Goal: Task Accomplishment & Management: Use online tool/utility

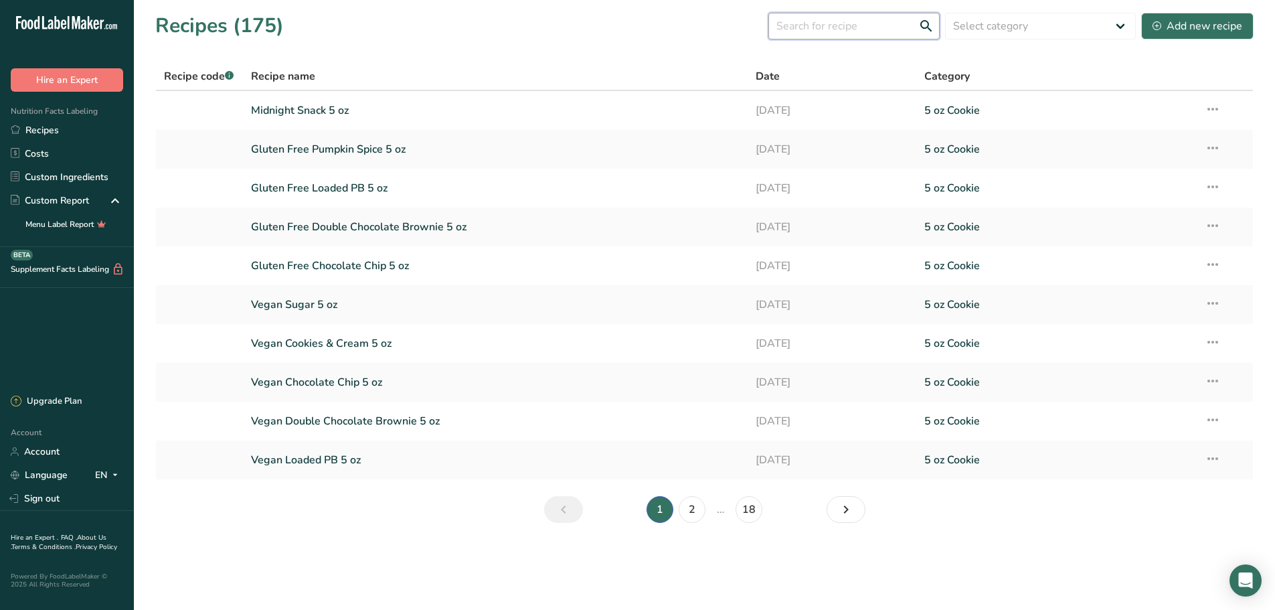
click at [873, 24] on input "text" at bounding box center [854, 26] width 171 height 27
click at [465, 227] on link "Gluten Free Double Chocolate Brownie 5 oz" at bounding box center [495, 227] width 489 height 28
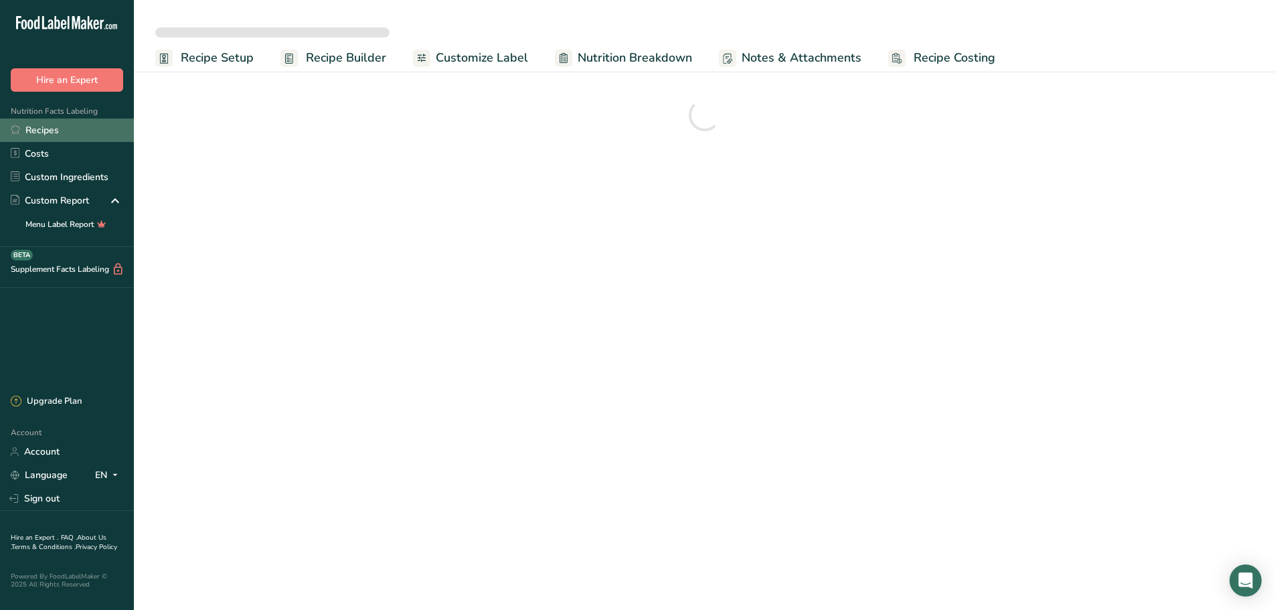
click at [58, 117] on div "Nutrition Facts Labeling Recipes Costs Custom Ingredients Custom Report Menu La…" at bounding box center [67, 169] width 134 height 155
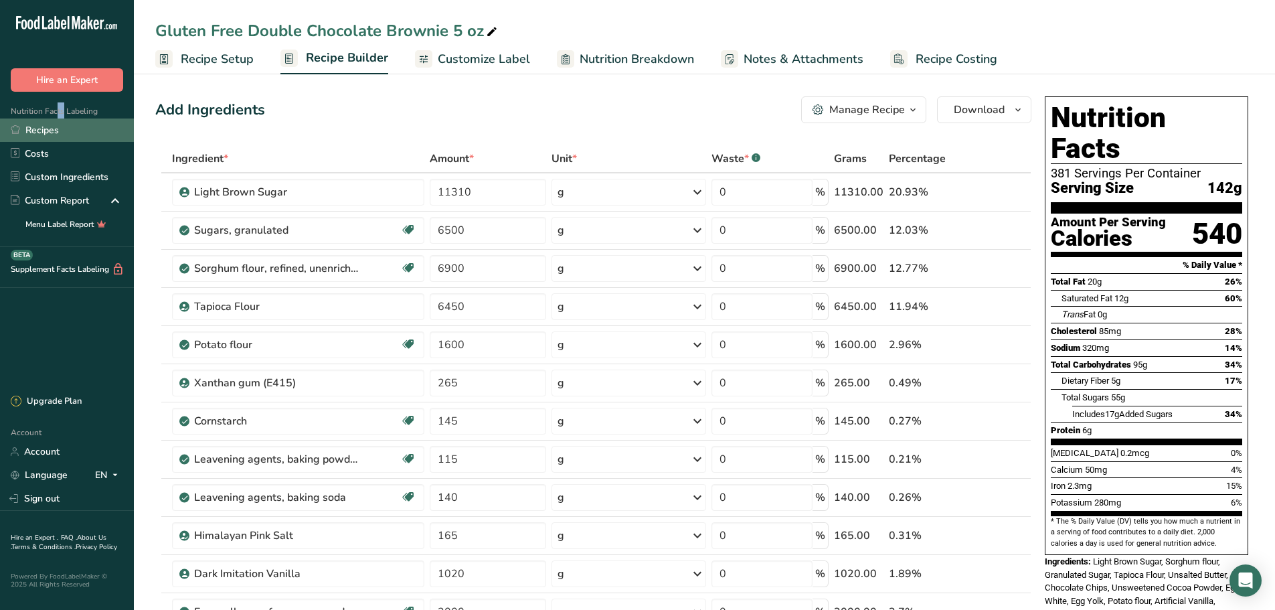
click at [60, 128] on link "Recipes" at bounding box center [67, 129] width 134 height 23
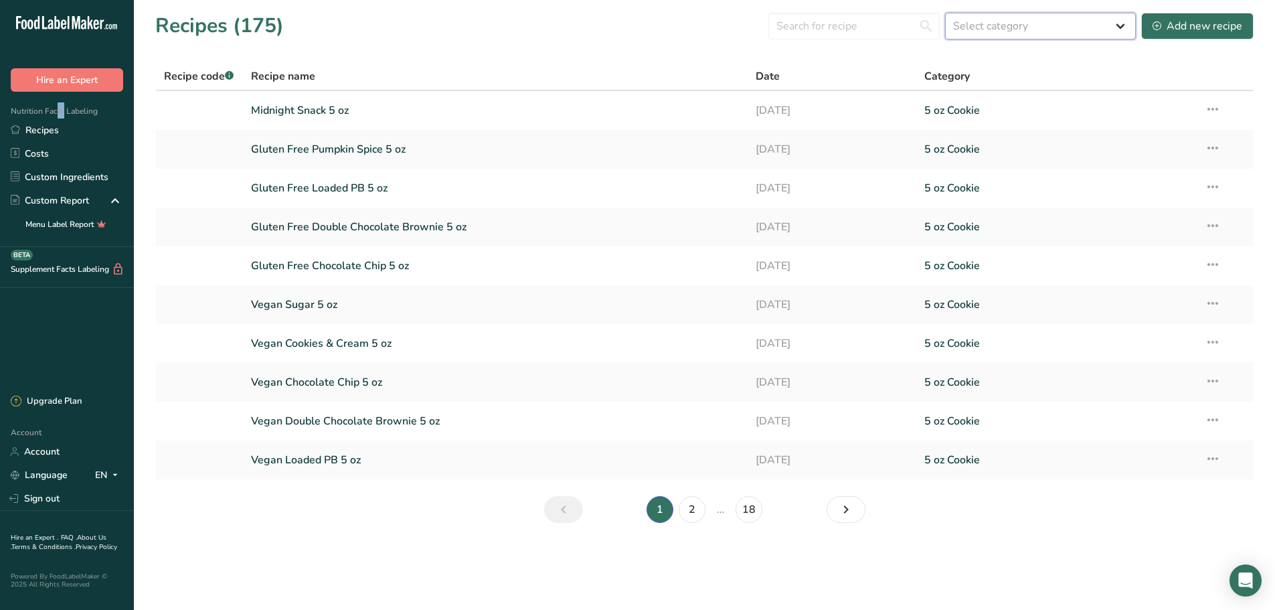
click at [1050, 35] on select "Select category All 1.4 oz Mini Cookie 2.75 oz Cookies 3 oz Cookies (2025) 5 oz…" at bounding box center [1040, 26] width 191 height 27
select select "2460"
click at [946, 13] on select "Select category All 1.4 oz Mini Cookie 2.75 oz Cookies 3 oz Cookies (2025) 5 oz…" at bounding box center [1040, 26] width 191 height 27
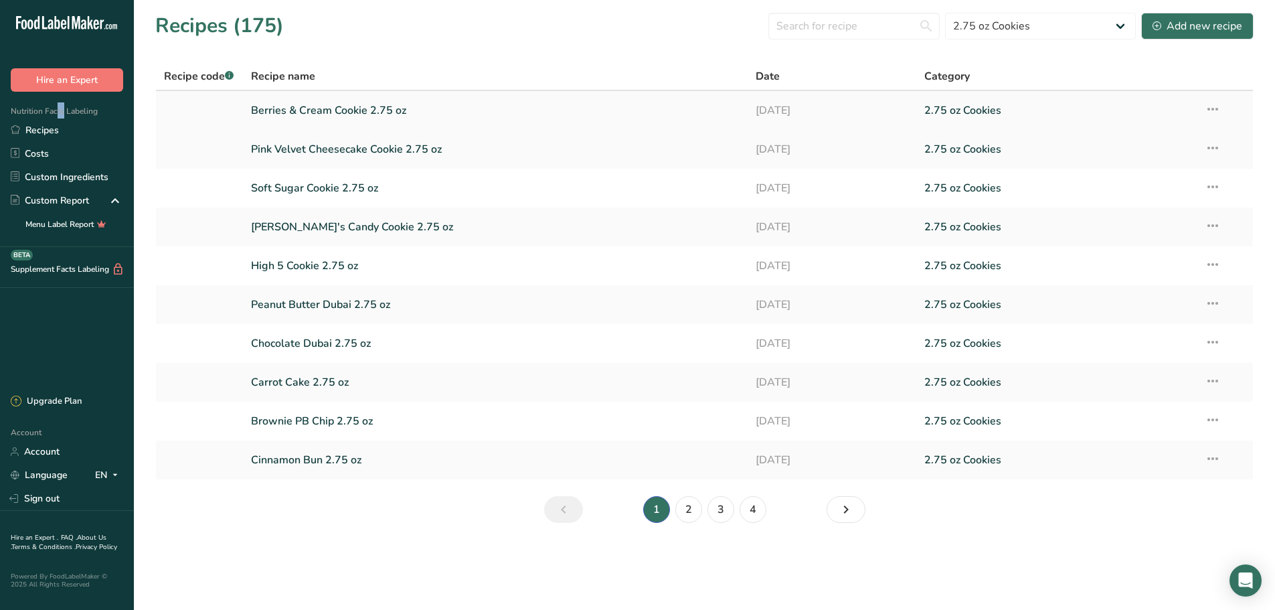
click at [344, 117] on link "Berries & Cream Cookie 2.75 oz" at bounding box center [495, 110] width 489 height 28
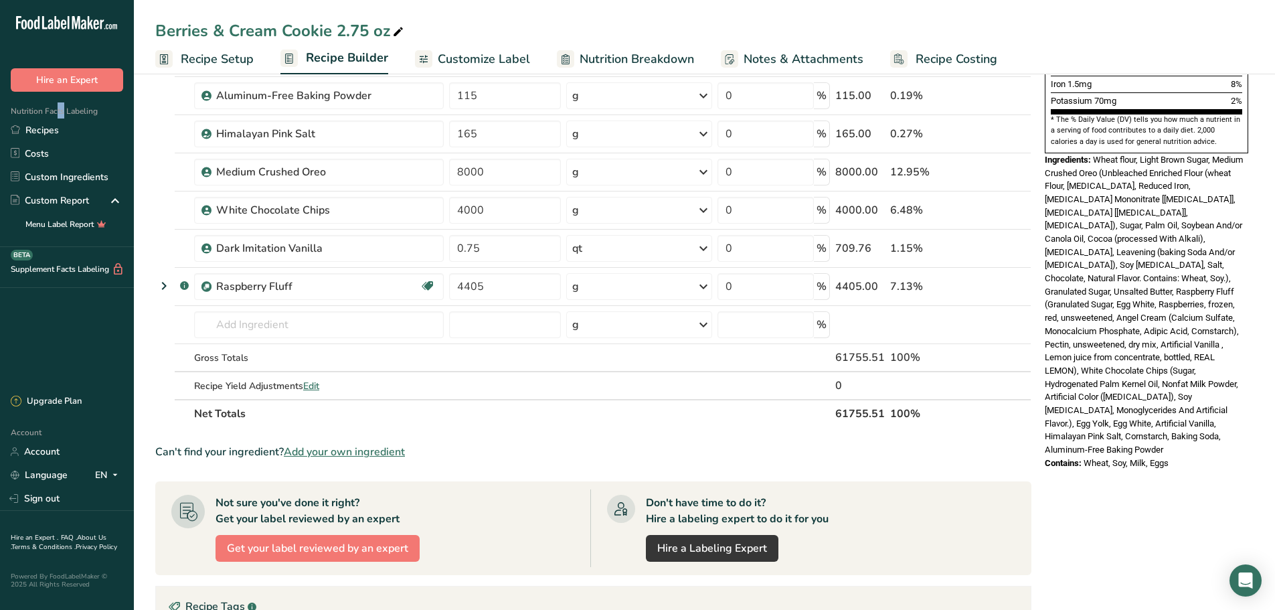
scroll to position [335, 0]
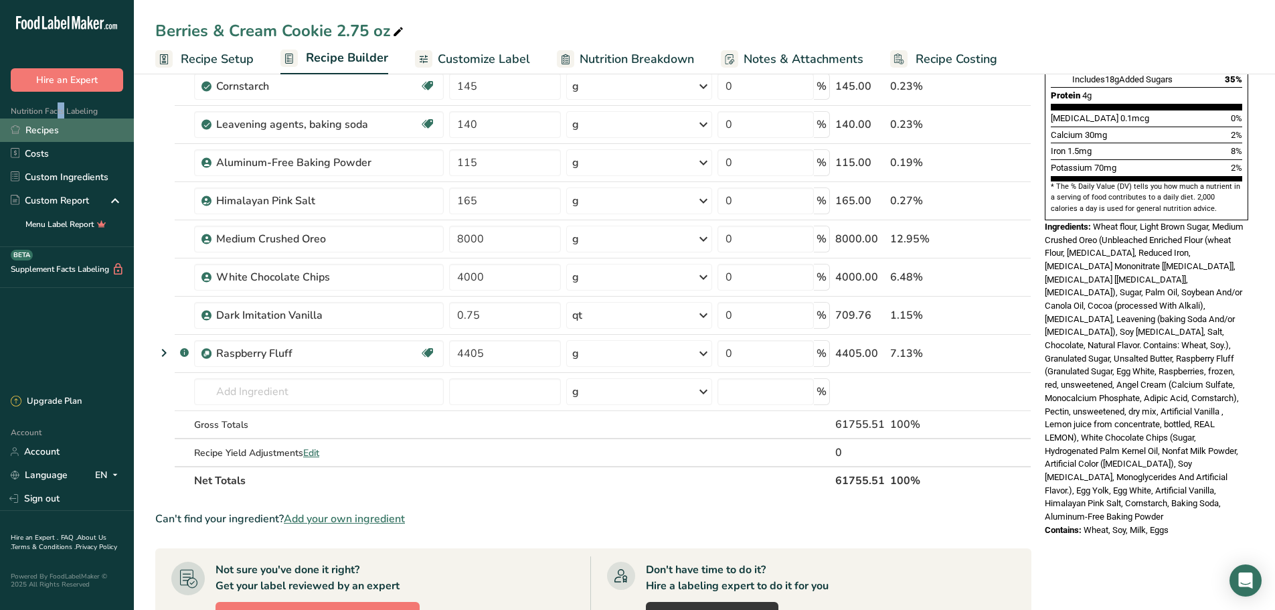
click at [56, 130] on link "Recipes" at bounding box center [67, 129] width 134 height 23
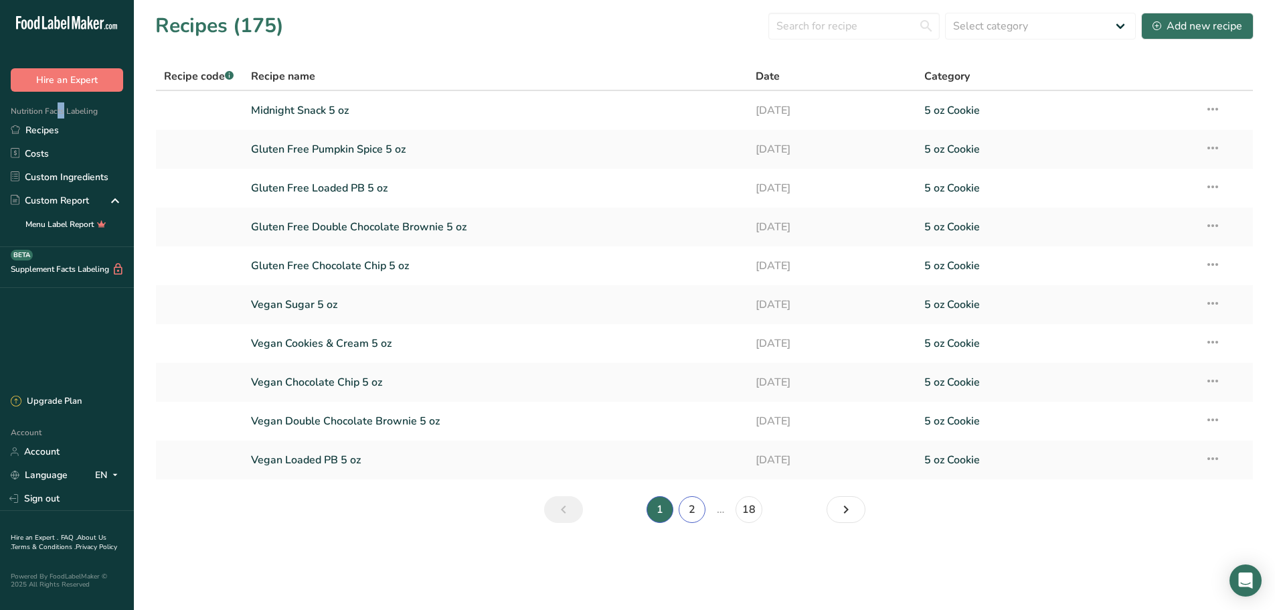
click at [698, 514] on link "2" at bounding box center [692, 509] width 27 height 27
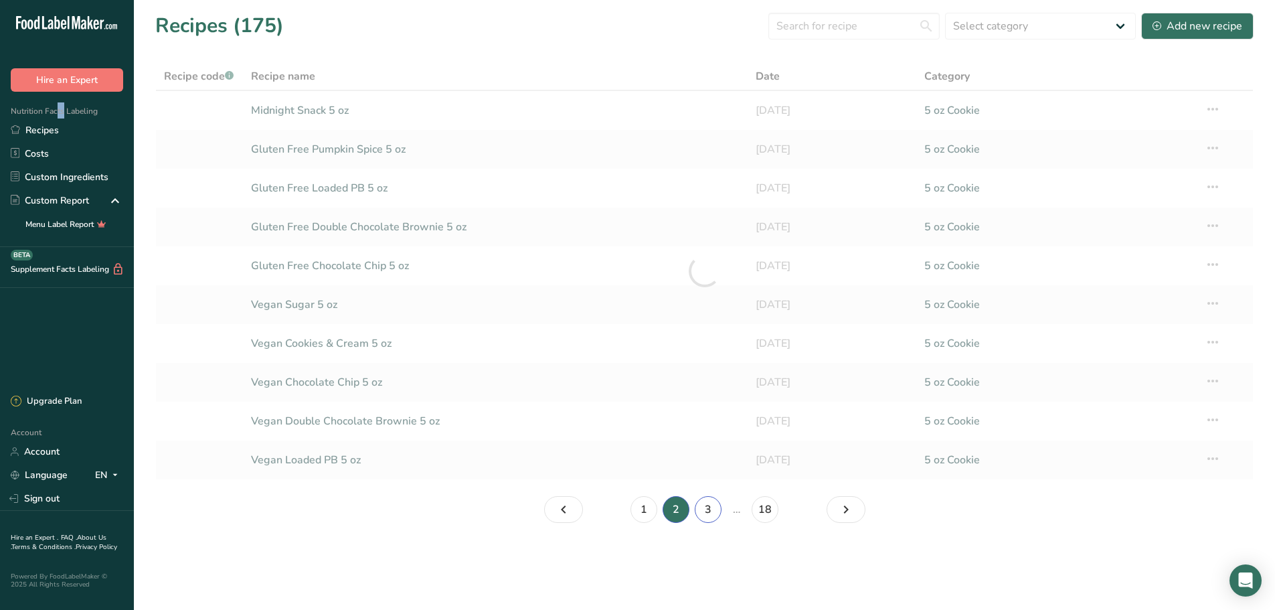
click at [705, 511] on link "3" at bounding box center [708, 509] width 27 height 27
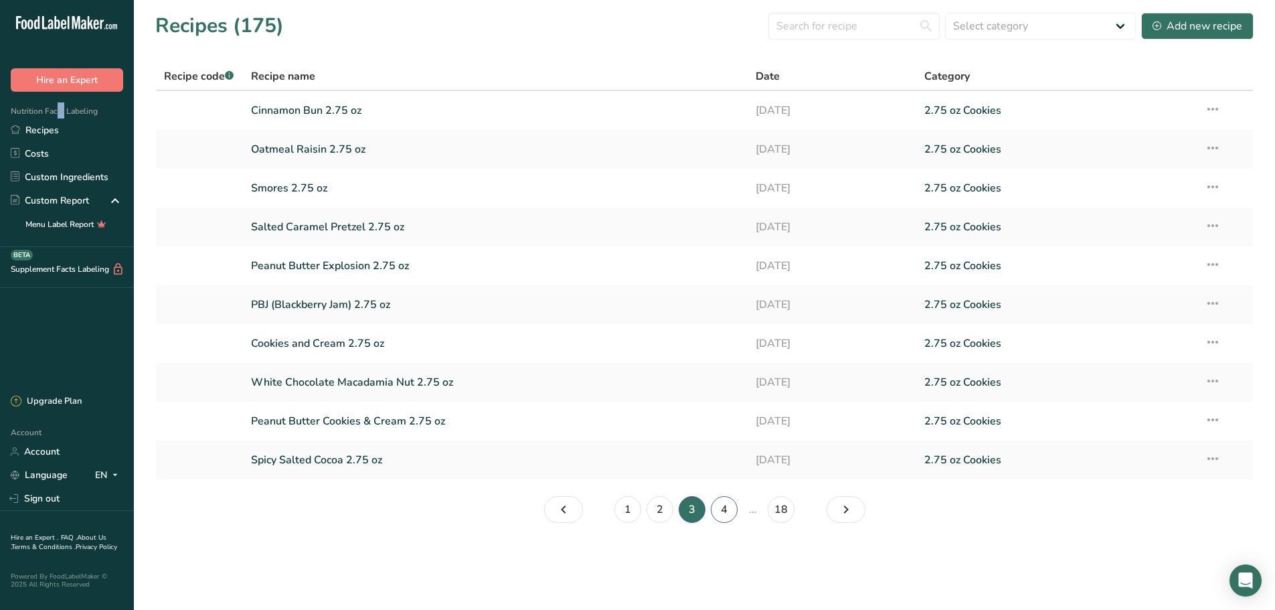
click at [728, 513] on link "4" at bounding box center [724, 509] width 27 height 27
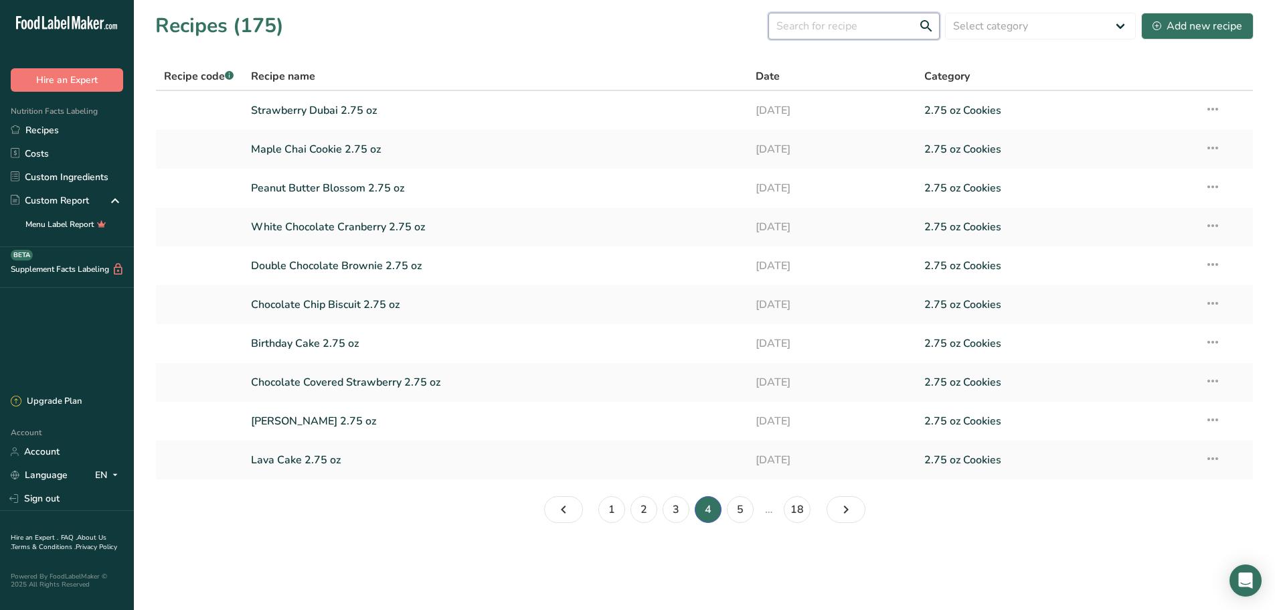
click at [818, 33] on input "text" at bounding box center [854, 26] width 171 height 27
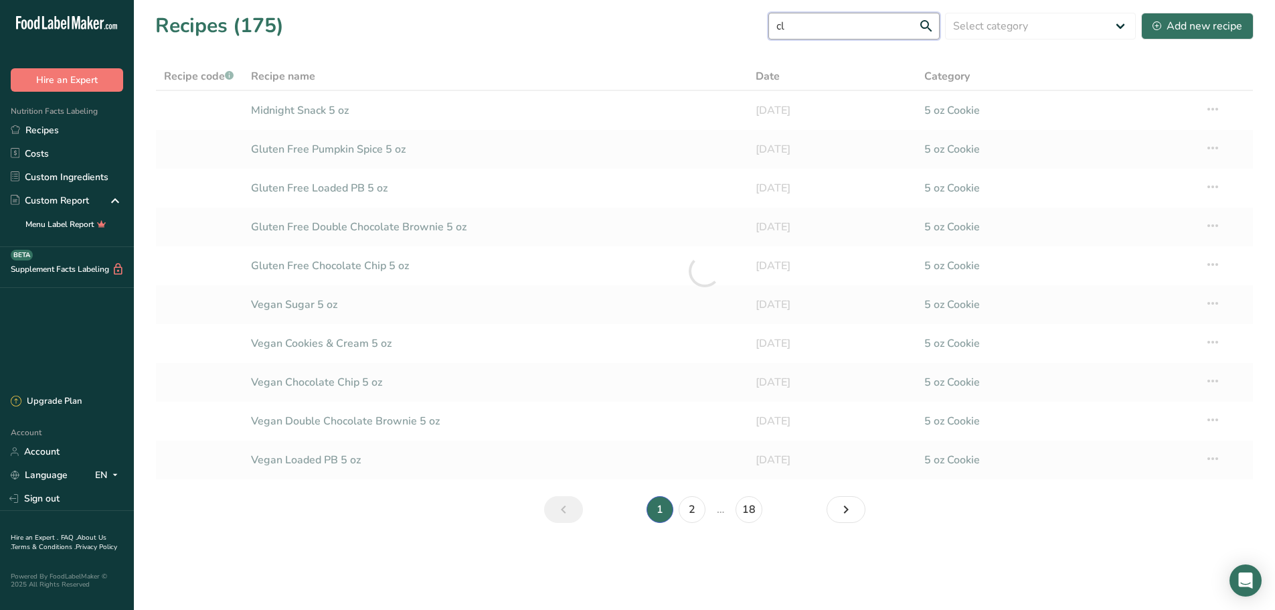
type input "c"
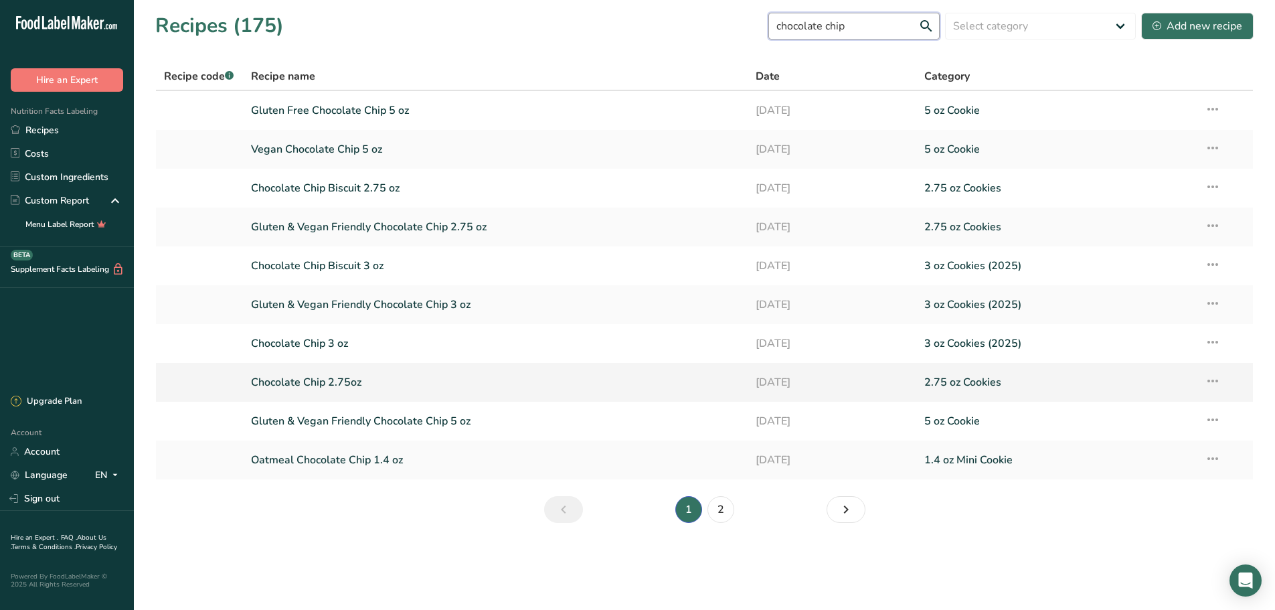
type input "chocolate chip"
click at [348, 380] on link "Chocolate Chip 2.75oz" at bounding box center [495, 382] width 489 height 28
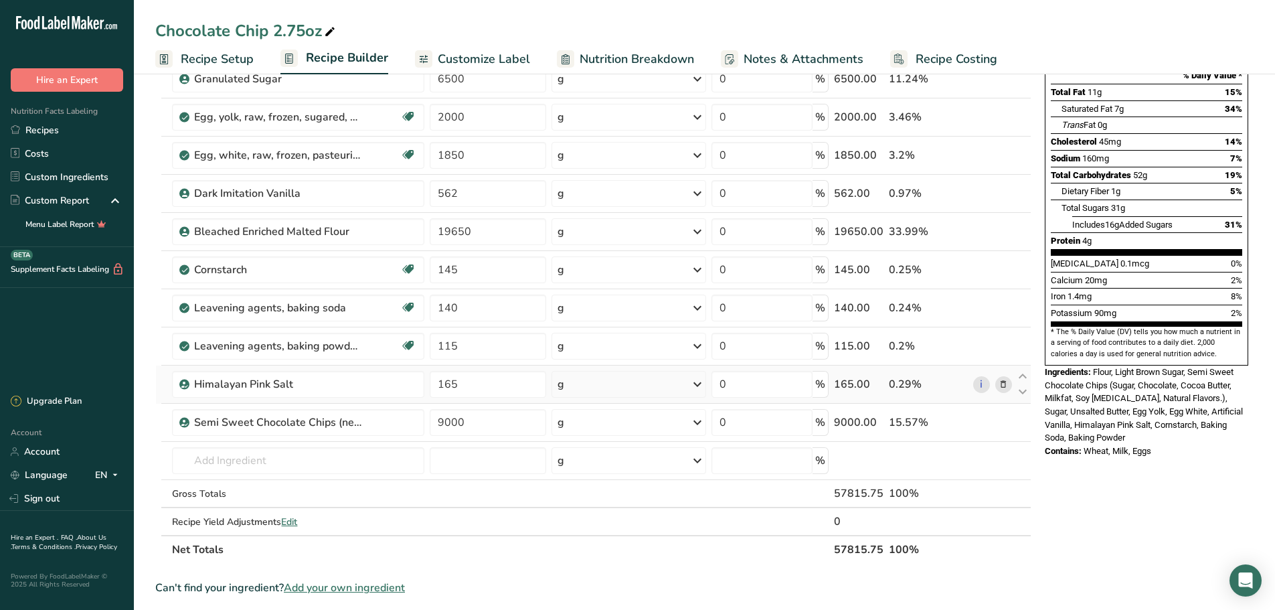
scroll to position [201, 0]
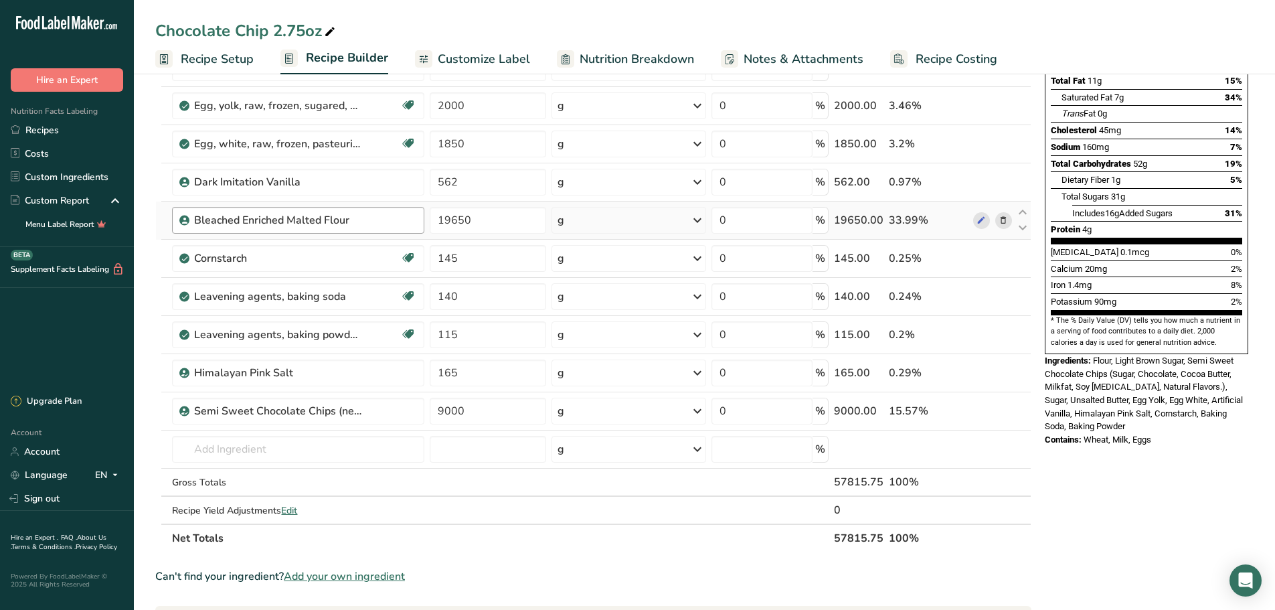
click at [406, 234] on td "Bleached Enriched Malted Flour" at bounding box center [298, 221] width 258 height 38
click at [402, 230] on div "Bleached Enriched Malted Flour" at bounding box center [298, 220] width 252 height 27
